Goal: Check status: Check status

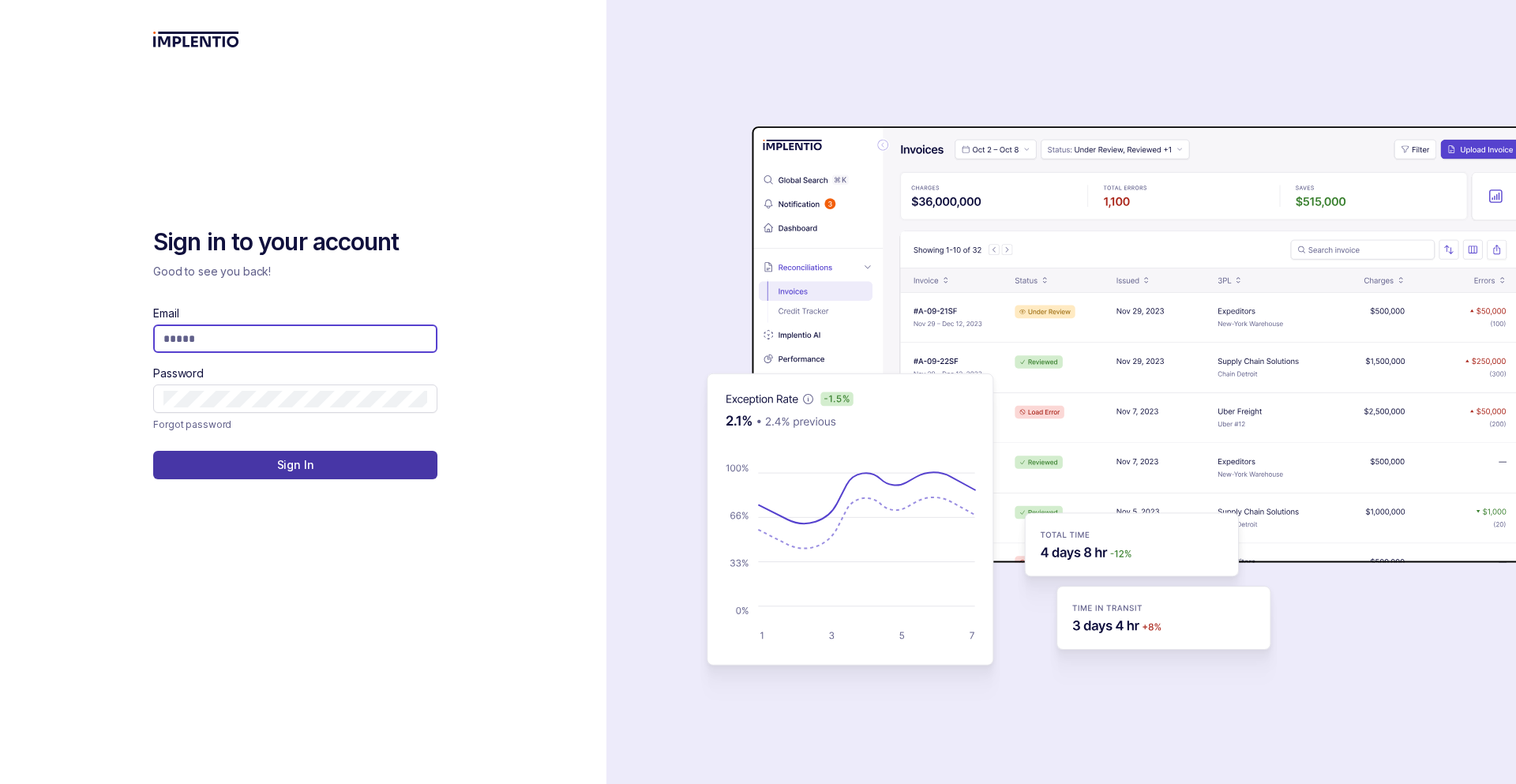
type input "**********"
click at [347, 463] on button "Sign In" at bounding box center [296, 465] width 284 height 28
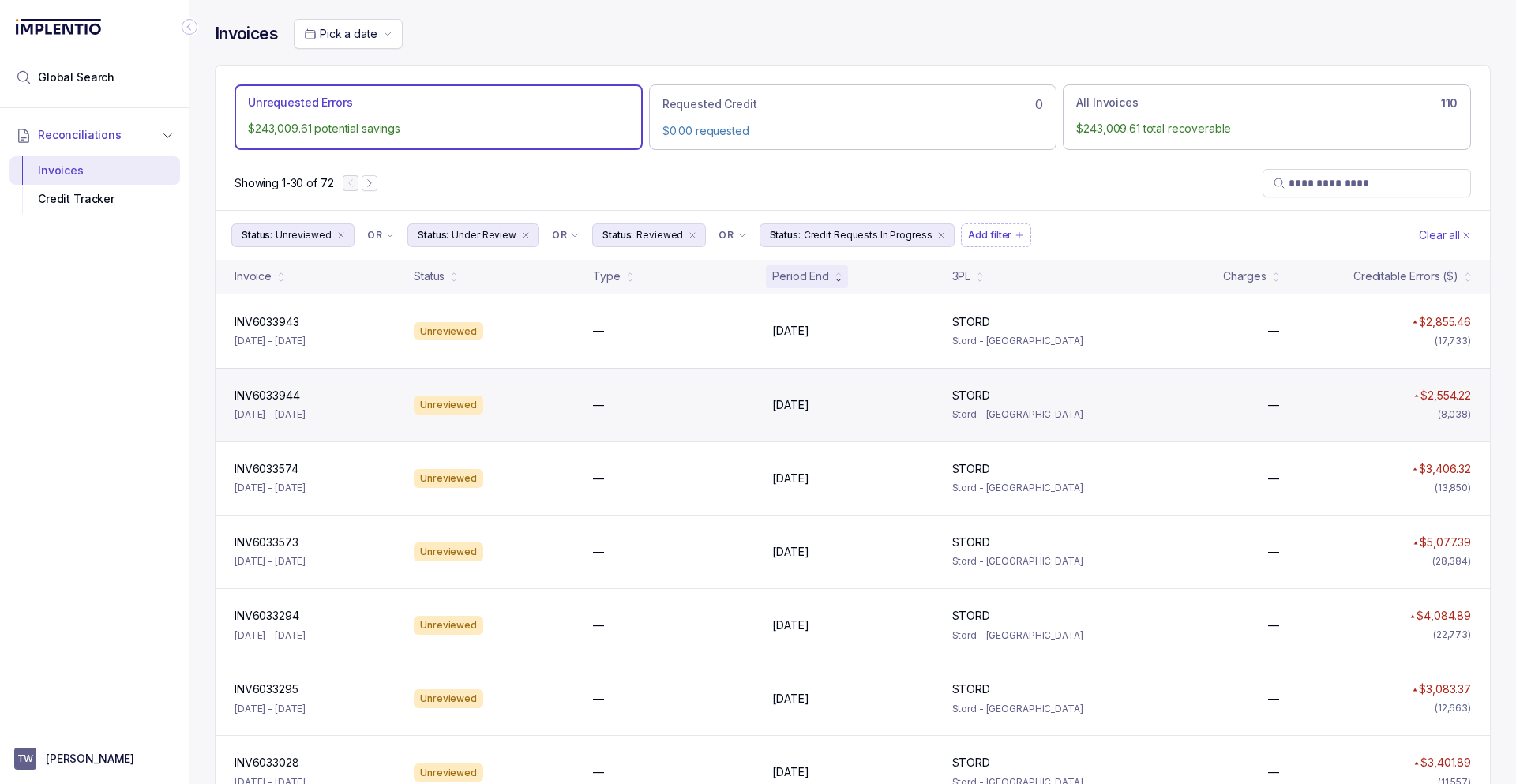
click at [383, 413] on div "INV6033944 INV6033944 [DATE] – [DATE]" at bounding box center [314, 405] width 173 height 35
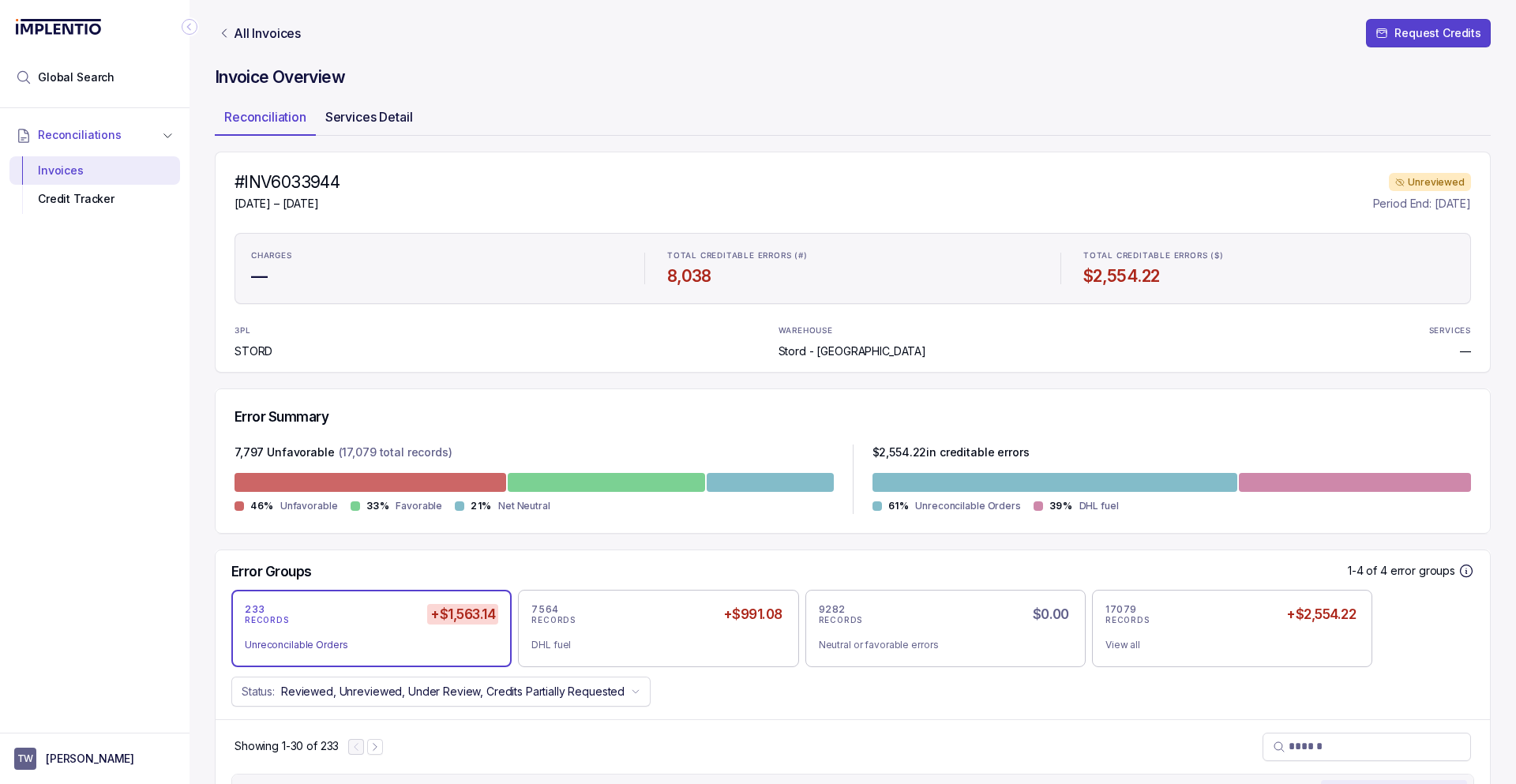
click at [389, 108] on p "Services Detail" at bounding box center [368, 117] width 88 height 19
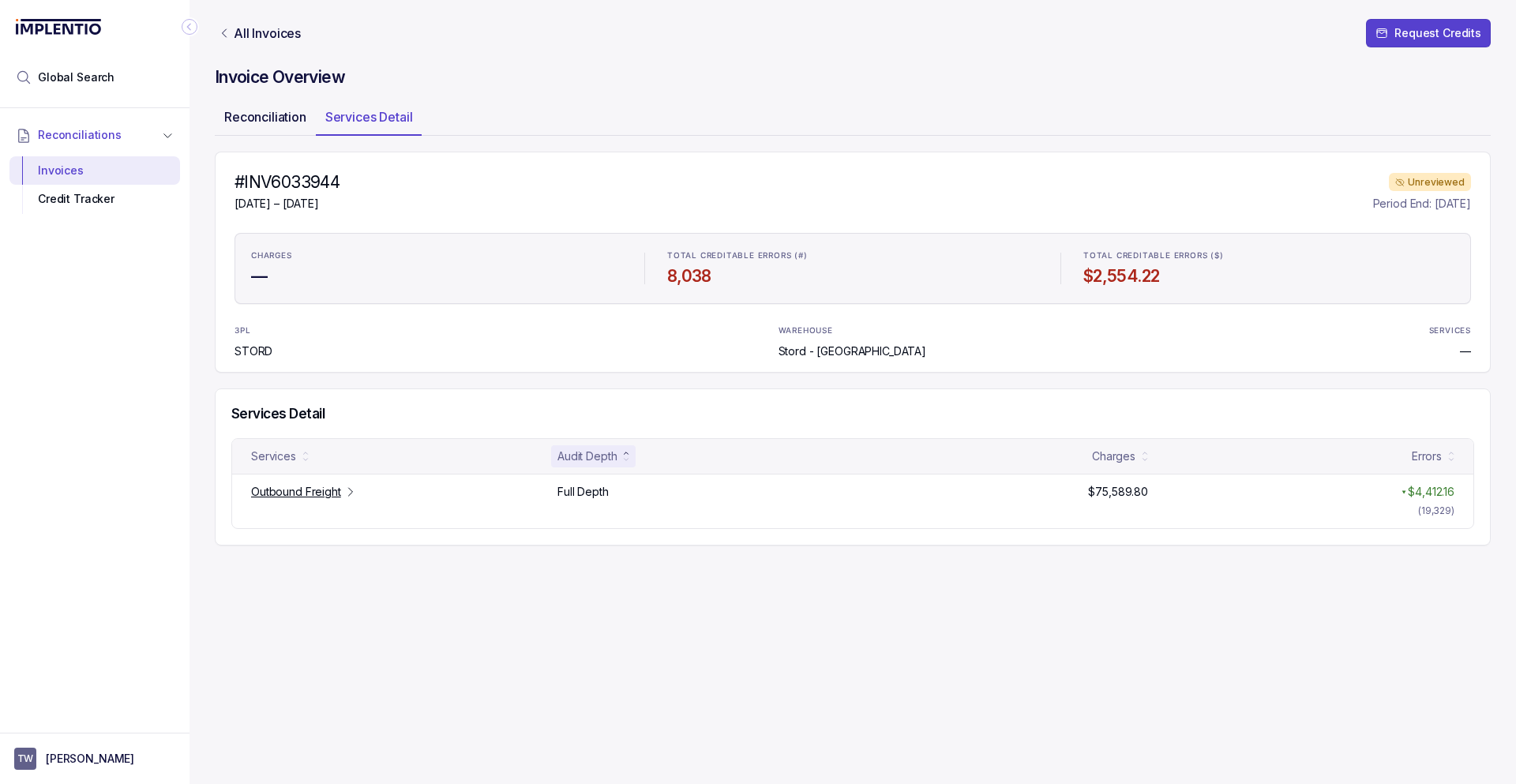
click at [270, 118] on p "Reconciliation" at bounding box center [265, 117] width 82 height 19
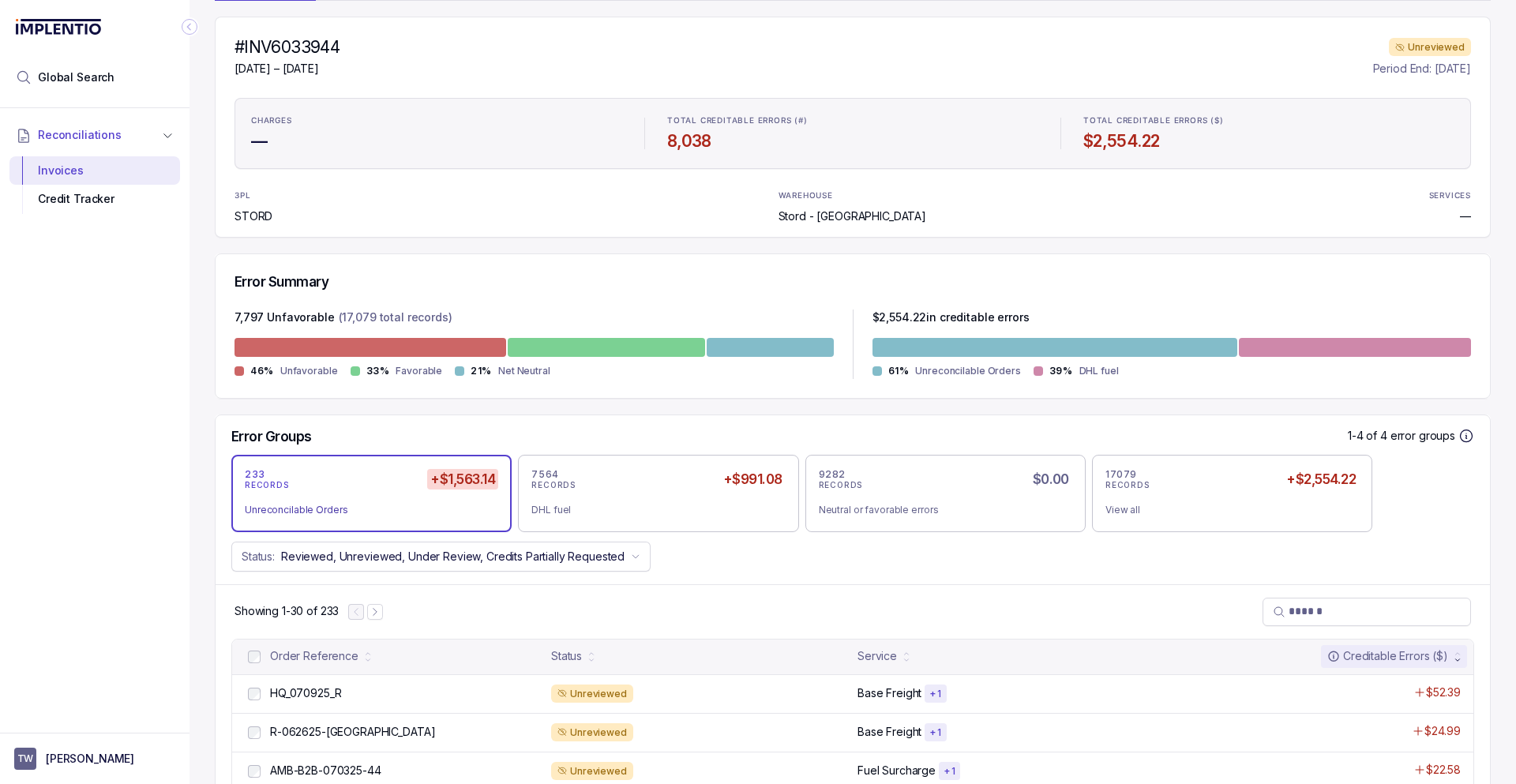
scroll to position [107, 0]
